Goal: Task Accomplishment & Management: Manage account settings

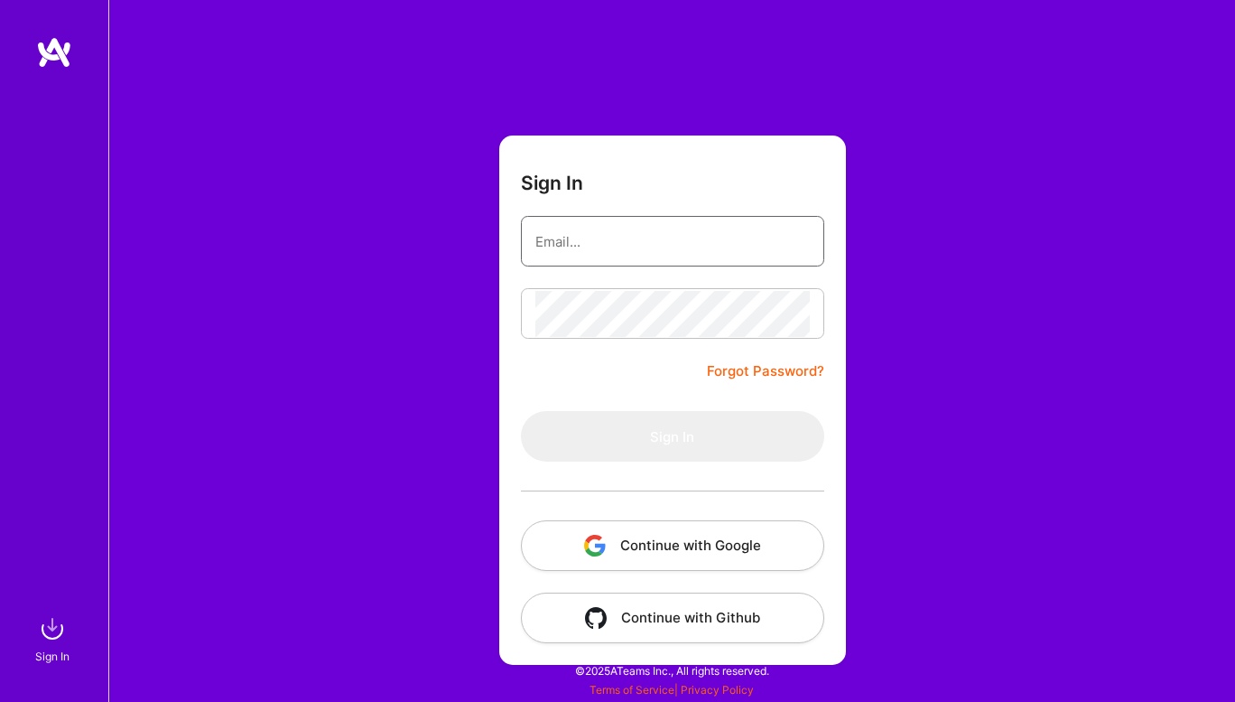
click at [581, 239] on input "email" at bounding box center [672, 242] width 275 height 46
click at [602, 234] on input "email" at bounding box center [672, 242] width 275 height 46
type input "[EMAIL_ADDRESS][DOMAIN_NAME]"
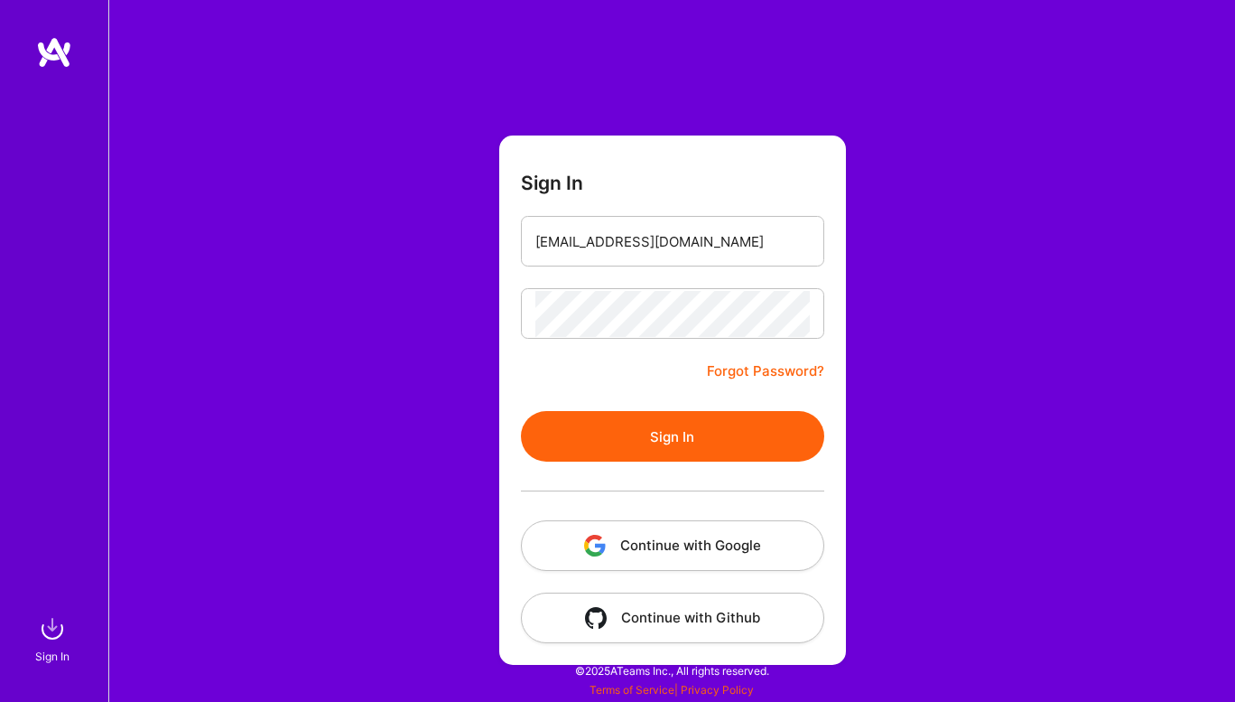
click at [636, 433] on button "Sign In" at bounding box center [672, 436] width 303 height 51
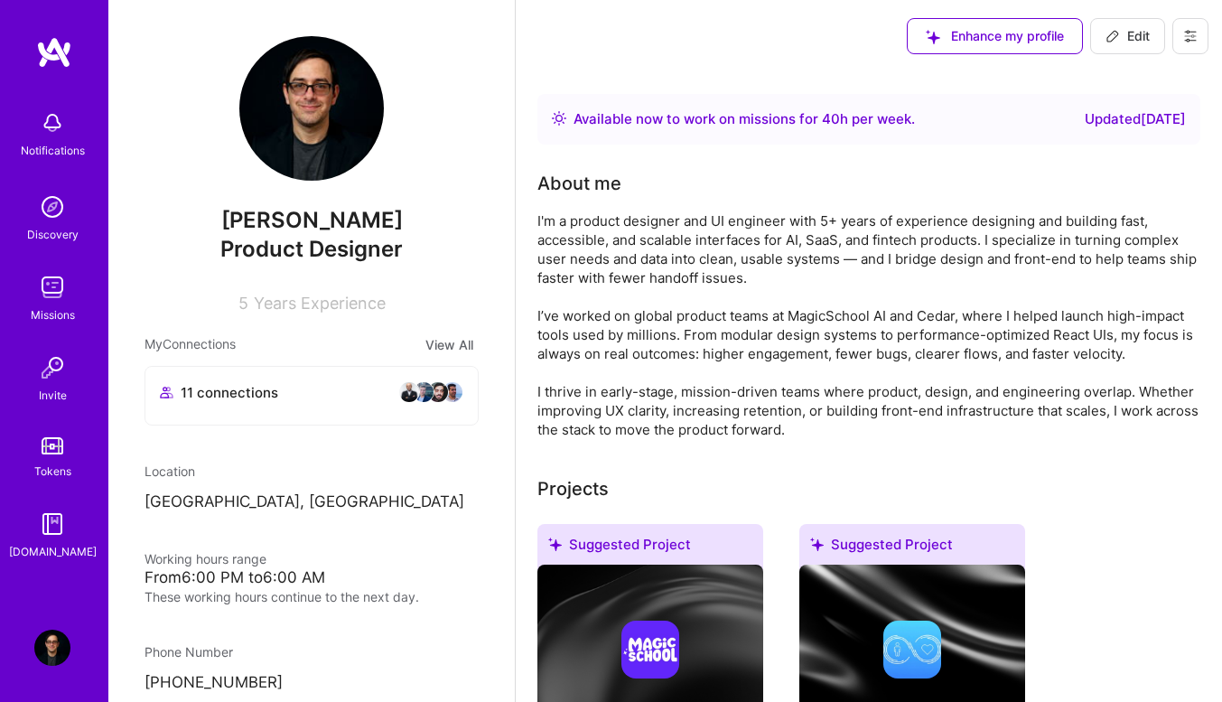
click at [44, 320] on div "Missions" at bounding box center [53, 314] width 44 height 19
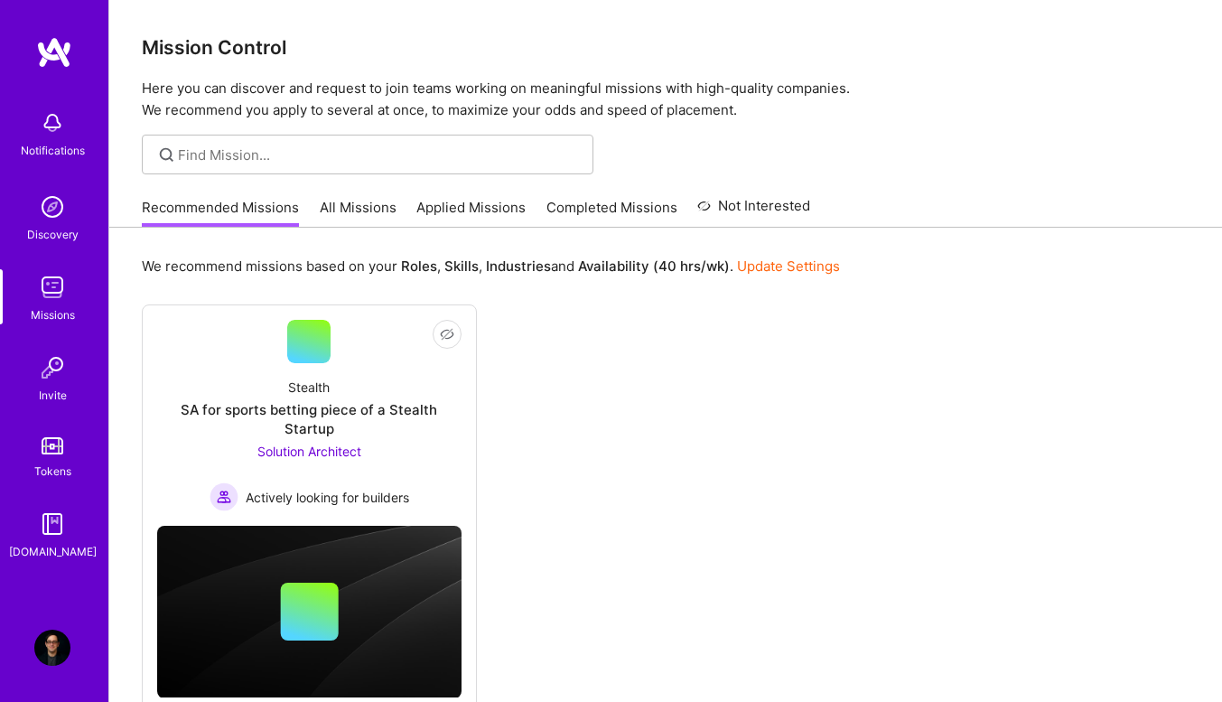
click at [40, 634] on img at bounding box center [52, 647] width 36 height 36
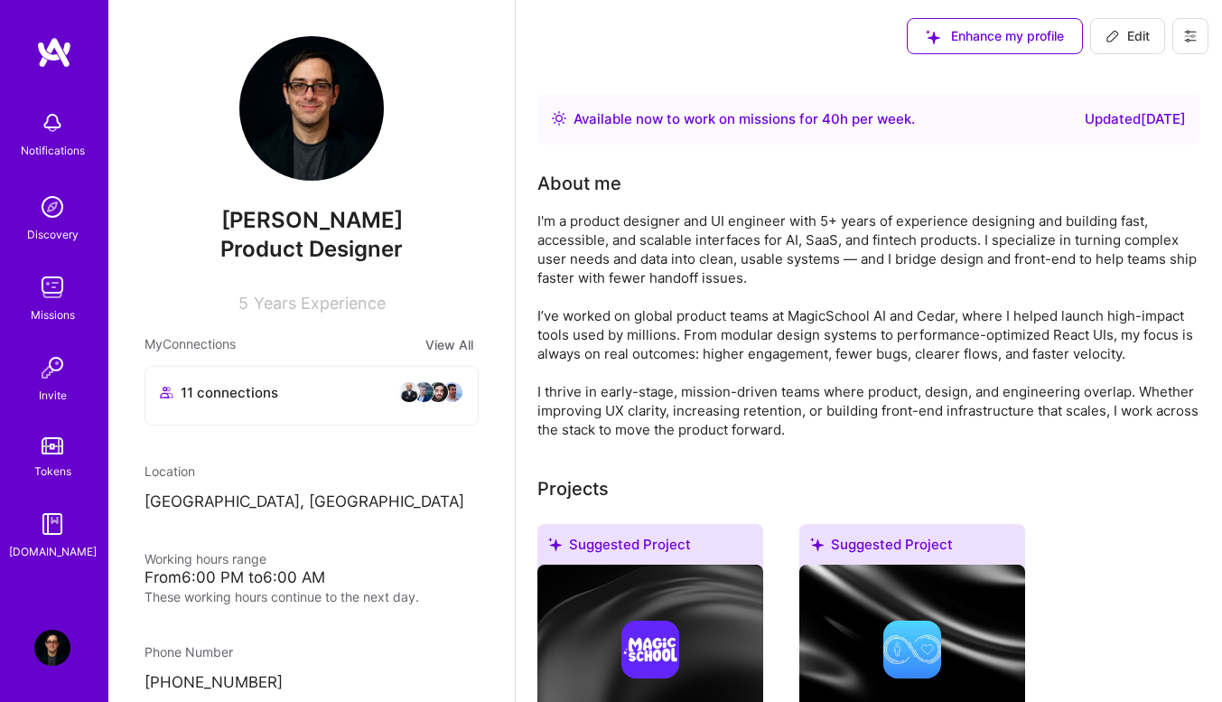
click at [1131, 33] on span "Edit" at bounding box center [1127, 36] width 44 height 18
select select "Right Now"
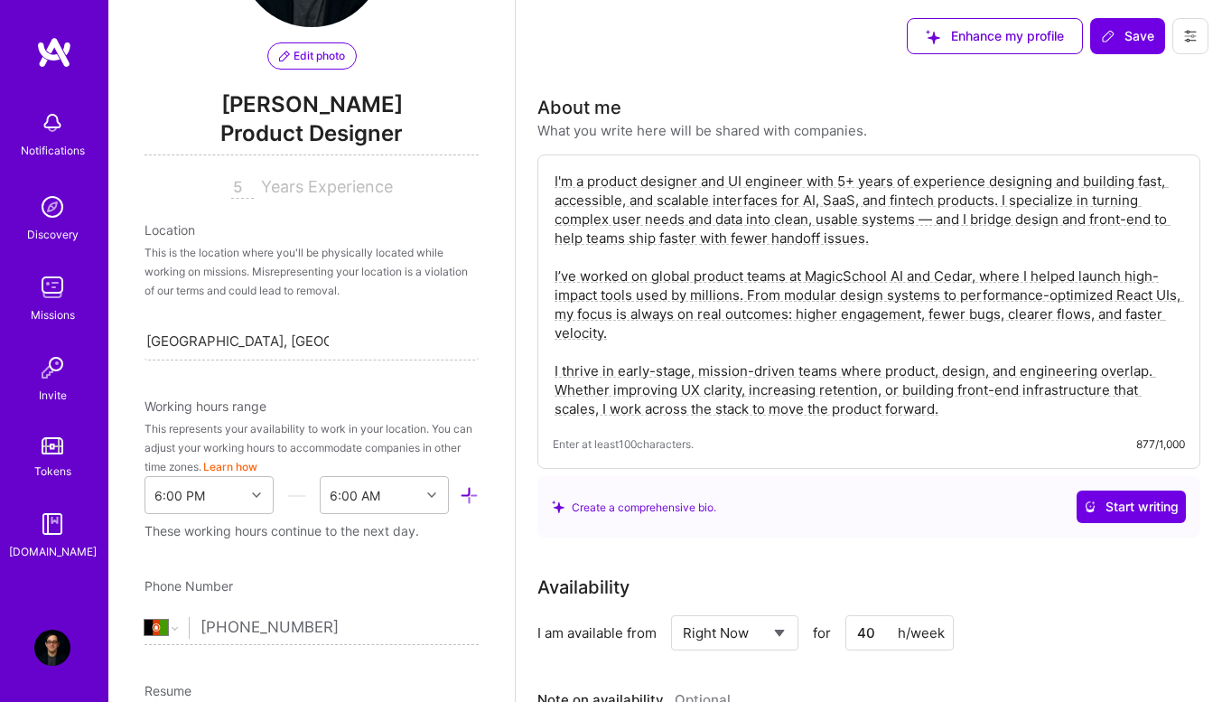
scroll to position [153, 0]
click at [352, 330] on div "[GEOGRAPHIC_DATA], [GEOGRAPHIC_DATA] [GEOGRAPHIC_DATA], [GEOGRAPHIC_DATA]" at bounding box center [311, 341] width 334 height 38
type input "[GEOGRAPHIC_DATA]"
type input "Afgha"
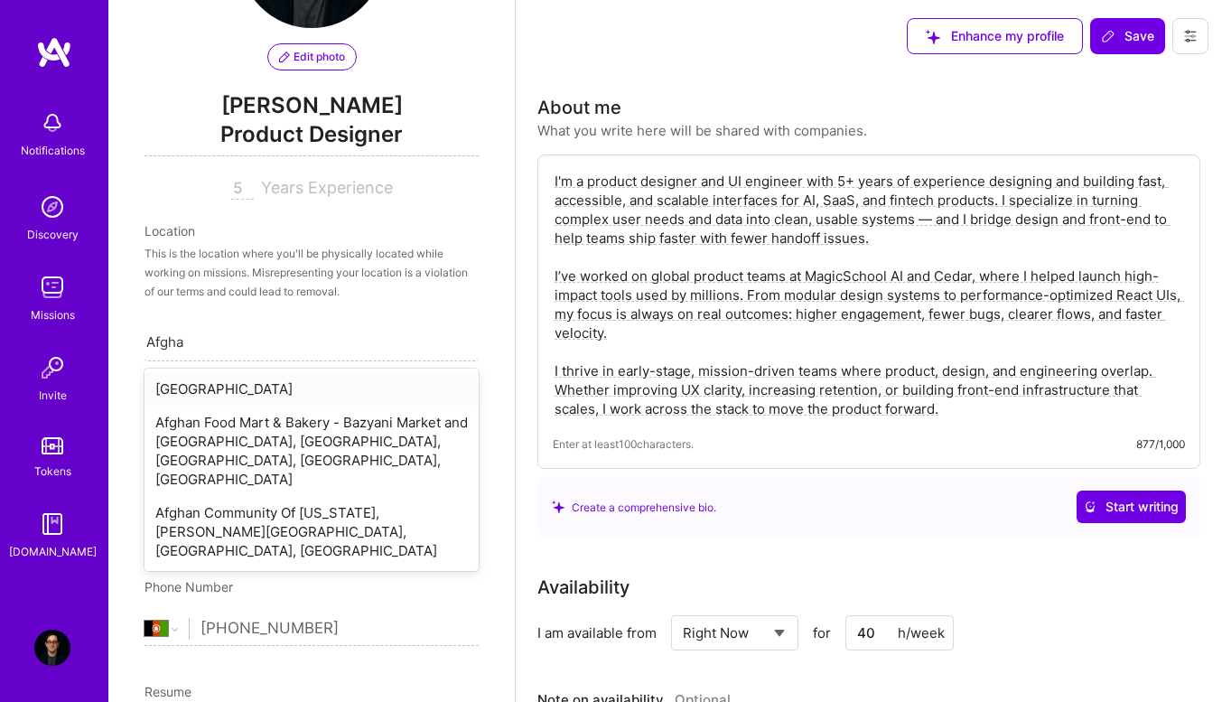
click at [317, 400] on div "[GEOGRAPHIC_DATA]" at bounding box center [311, 388] width 334 height 33
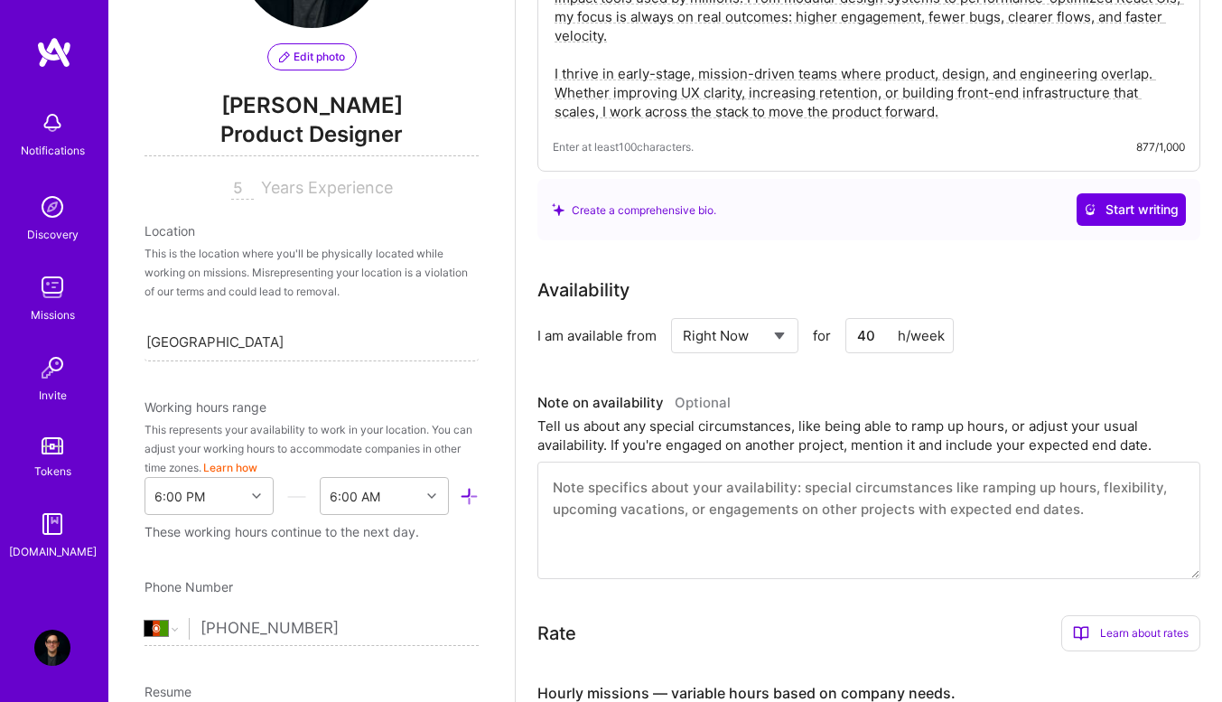
scroll to position [293, 0]
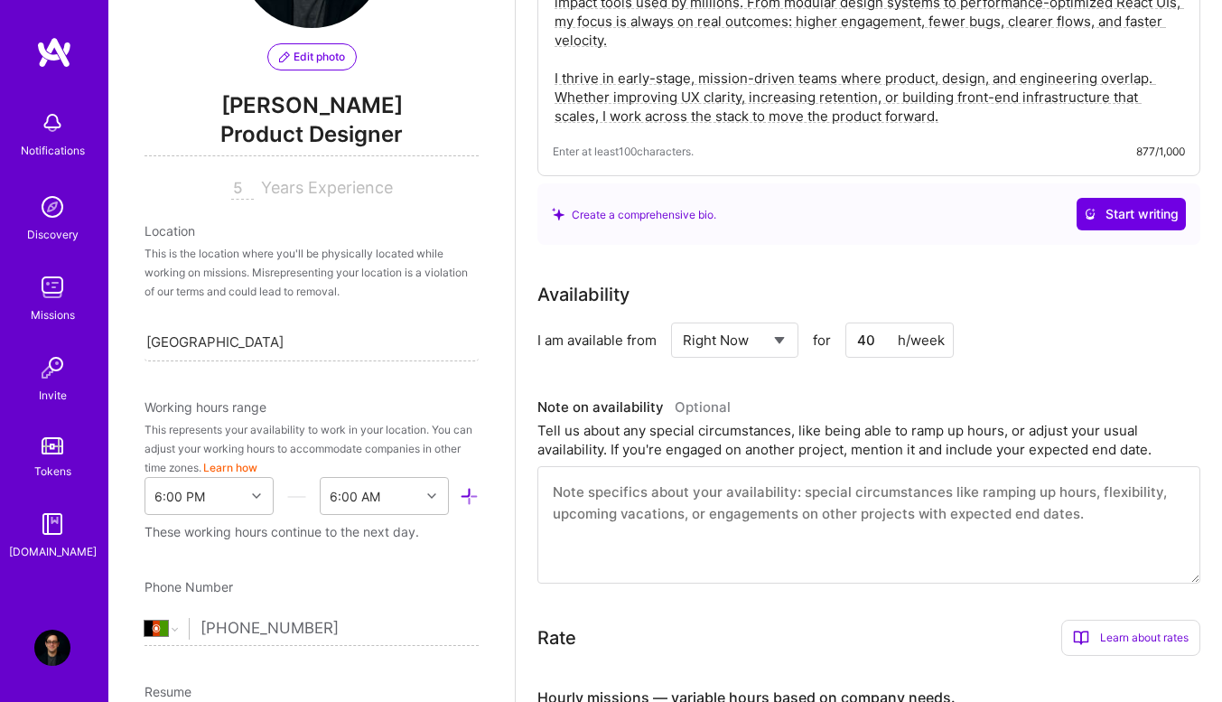
click at [899, 340] on div "h/week" at bounding box center [921, 340] width 47 height 19
click at [771, 351] on select "Select... Right Now Future Date Not Available" at bounding box center [735, 340] width 104 height 46
select select "Future Date"
click at [683, 317] on select "Select... Right Now Future Date Not Available" at bounding box center [735, 340] width 104 height 46
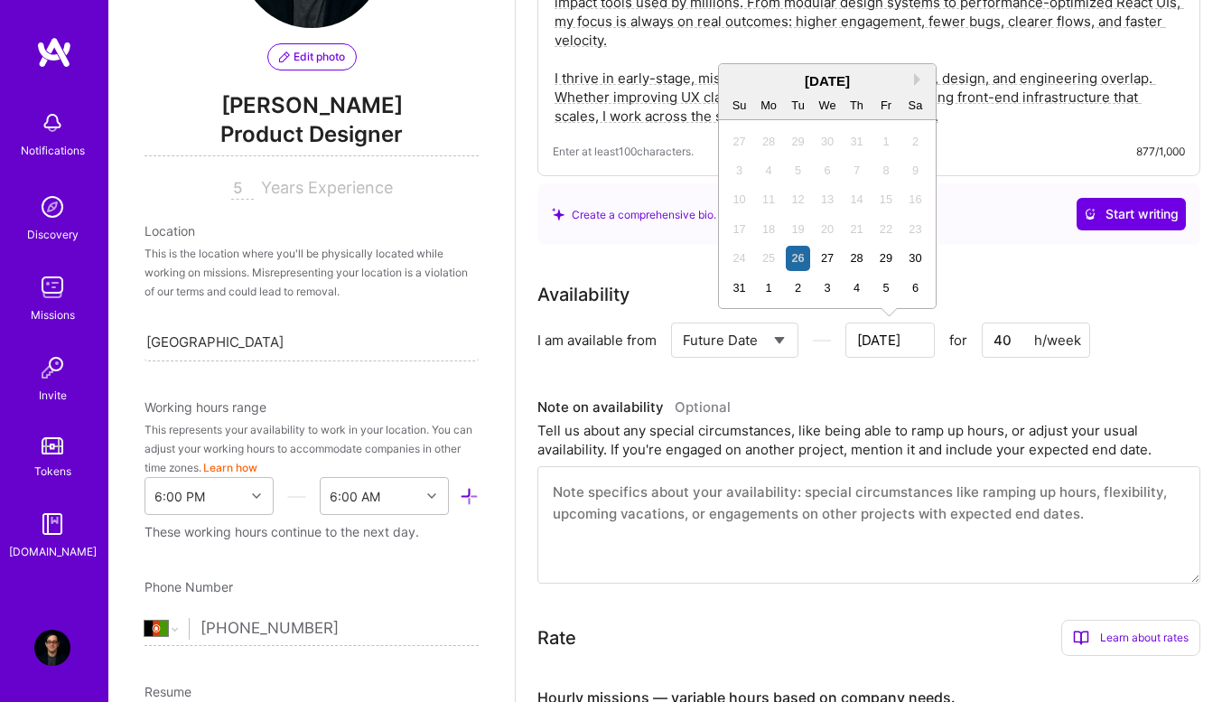
click at [877, 347] on input "[DATE]" at bounding box center [889, 339] width 89 height 35
click at [779, 295] on div "1" at bounding box center [769, 287] width 24 height 24
type input "[DATE]"
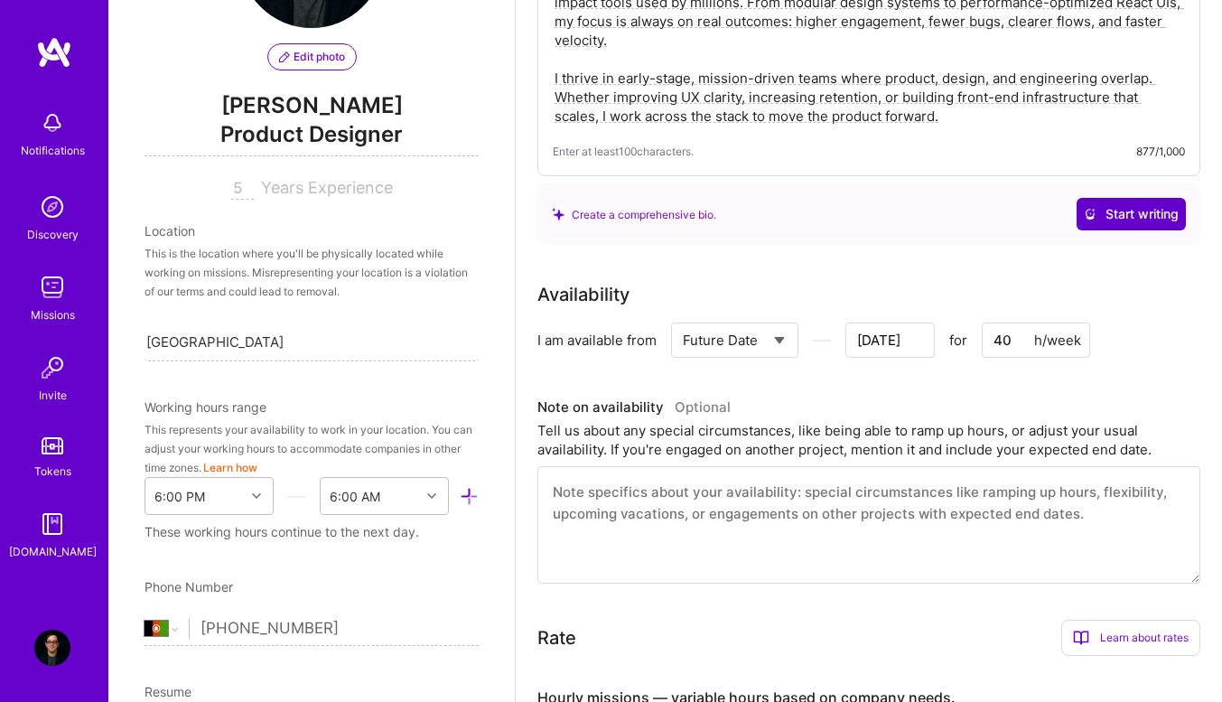
click at [1118, 215] on span "Start writing" at bounding box center [1131, 214] width 95 height 18
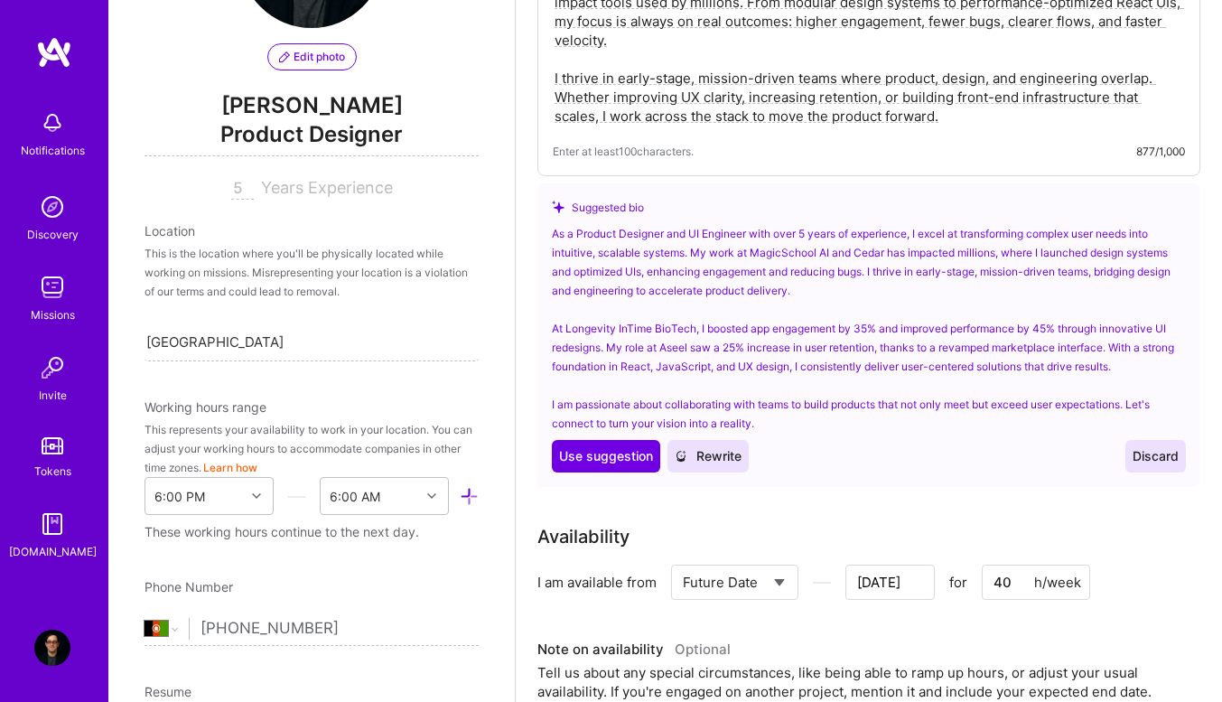
click at [1134, 461] on span "Discard" at bounding box center [1155, 456] width 46 height 18
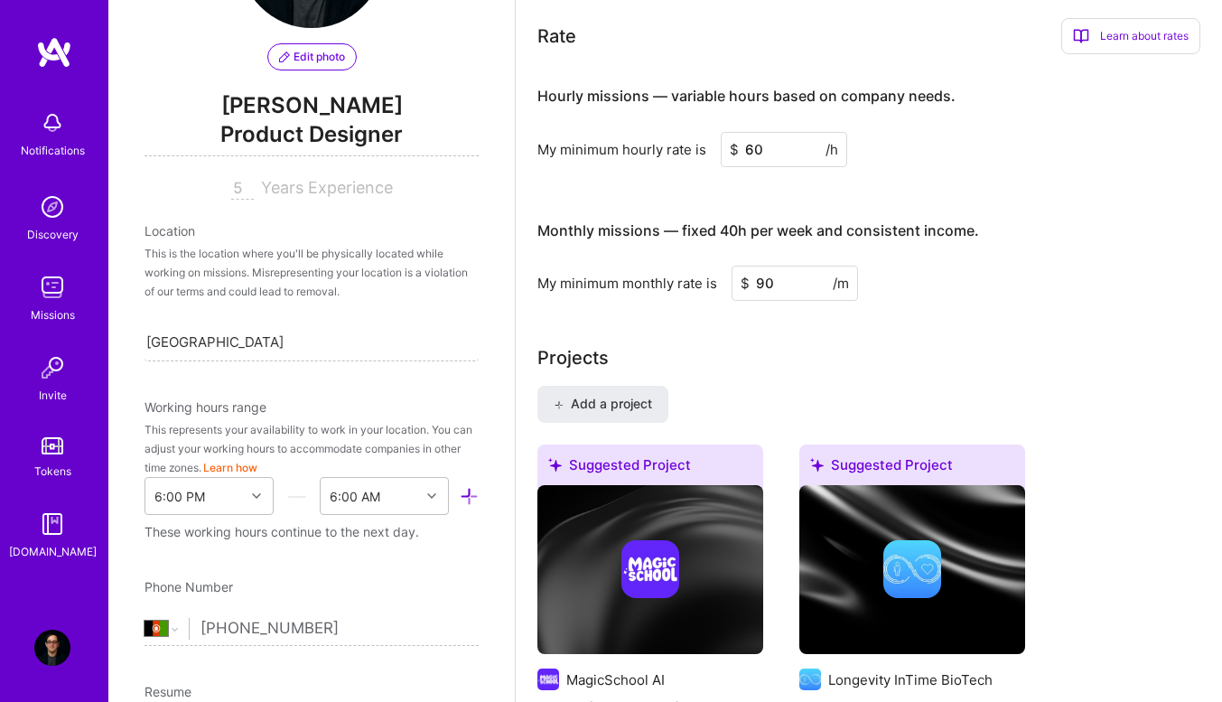
scroll to position [895, 0]
click at [777, 272] on input "90" at bounding box center [794, 282] width 126 height 35
type input "110"
click at [1003, 271] on div "My minimum monthly rate is $ 110 /m" at bounding box center [868, 282] width 663 height 35
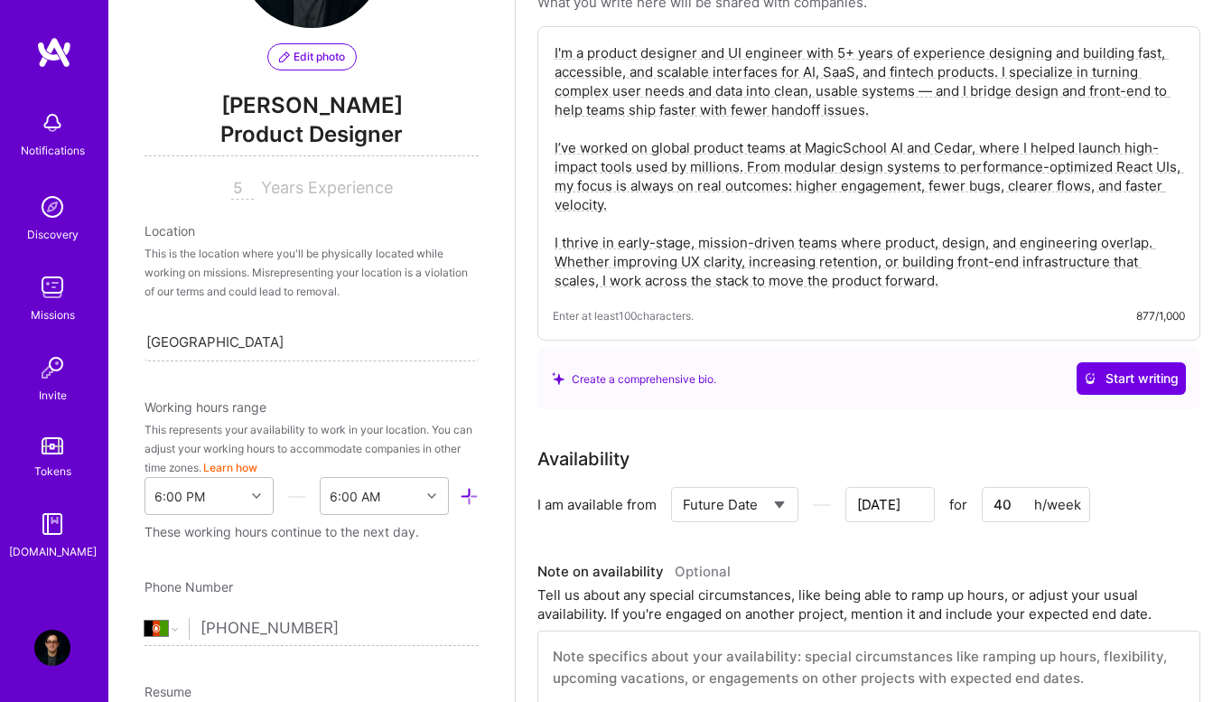
scroll to position [0, 0]
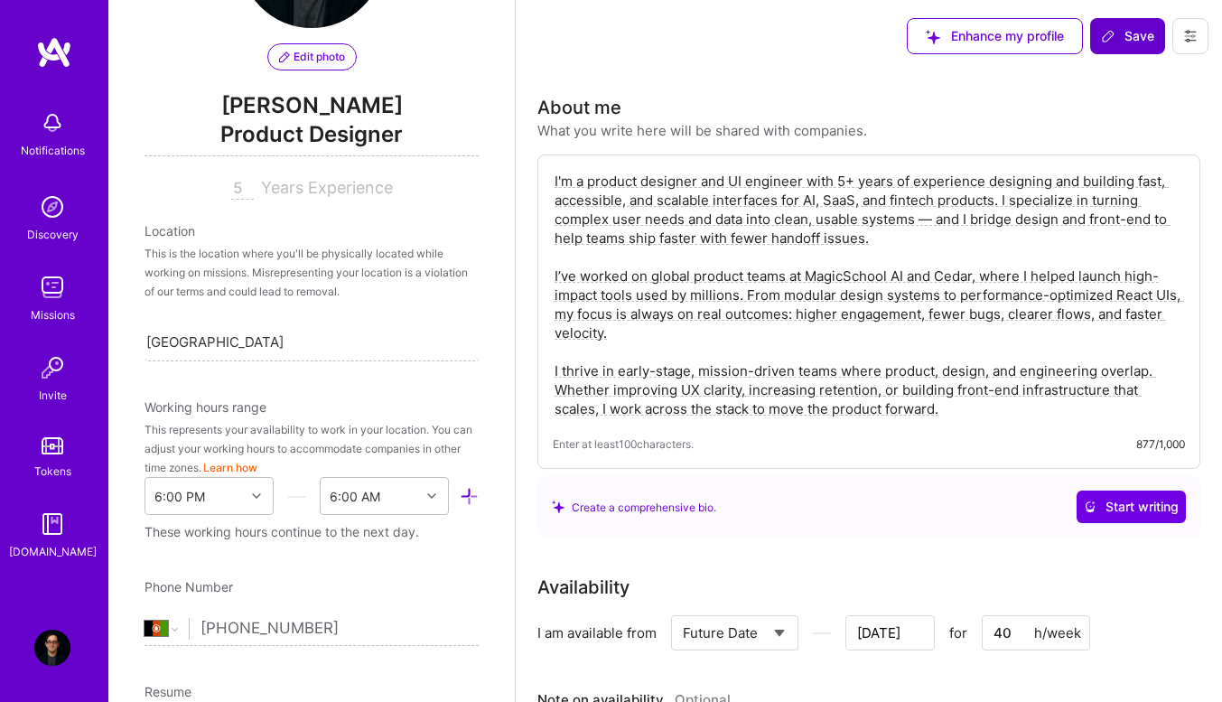
click at [1121, 23] on button "Save" at bounding box center [1127, 36] width 75 height 36
type input "[DATE]"
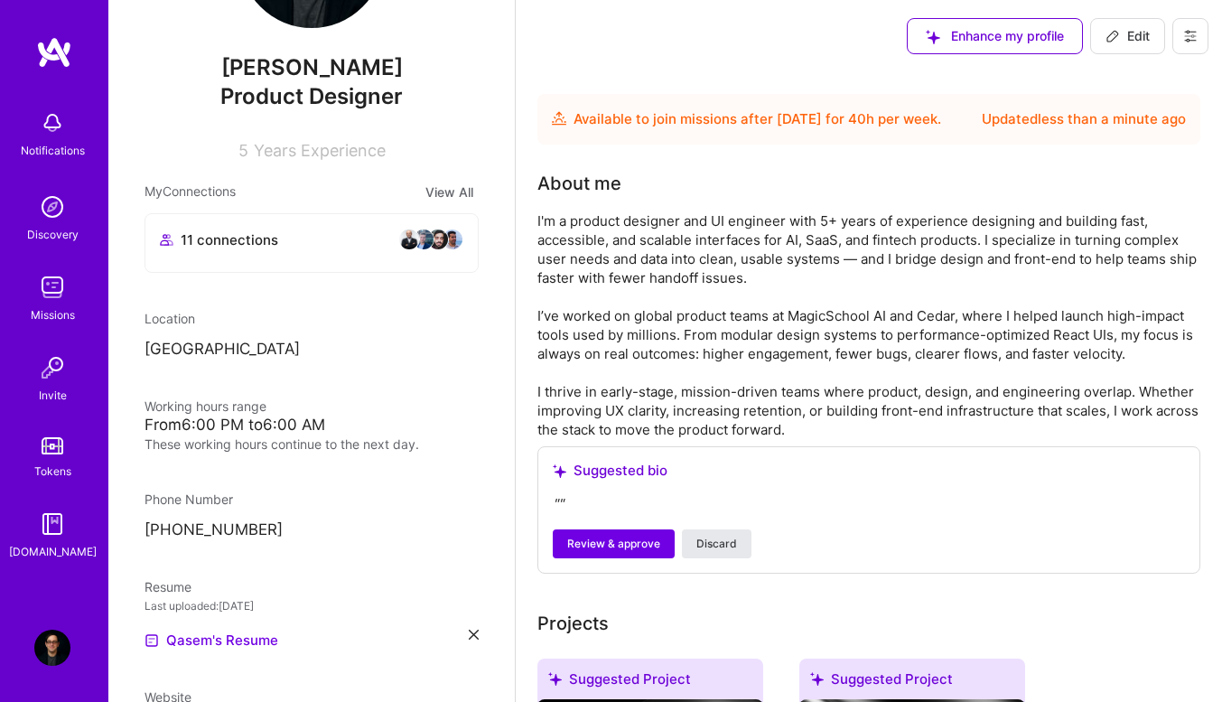
click at [714, 552] on span "Discard" at bounding box center [716, 543] width 41 height 16
